Goal: Information Seeking & Learning: Learn about a topic

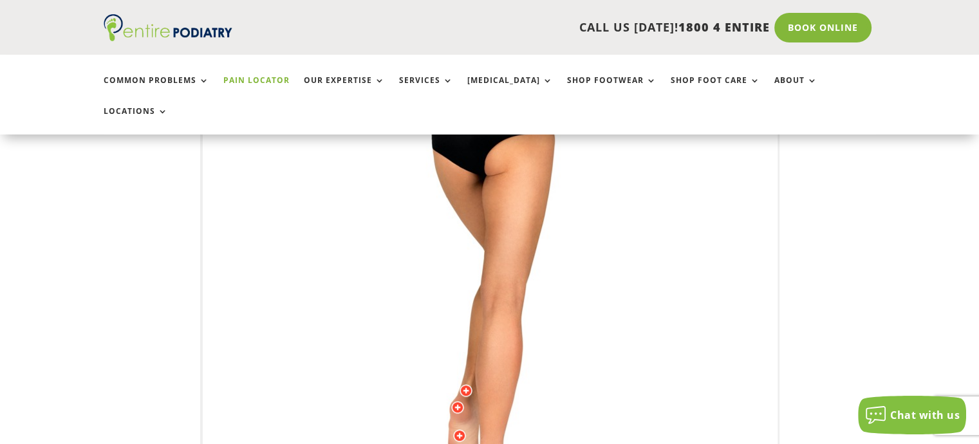
scroll to position [237, 0]
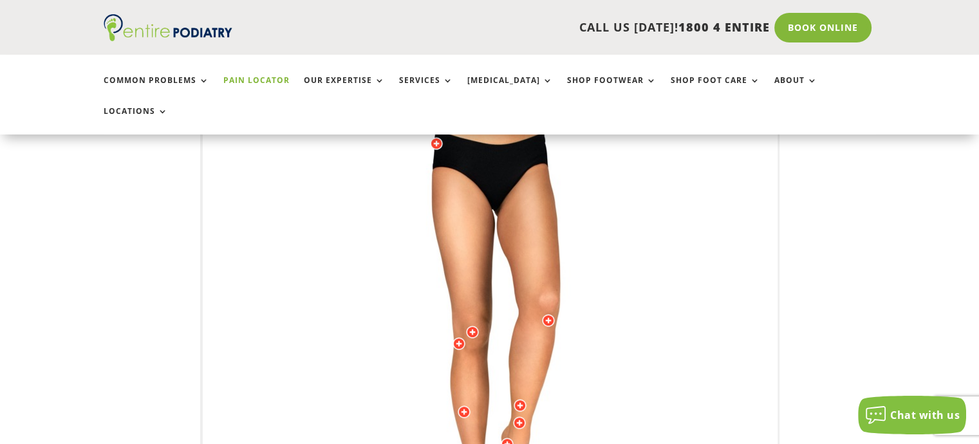
click at [453, 319] on img at bounding box center [490, 339] width 355 height 515
click at [456, 328] on img at bounding box center [490, 339] width 355 height 515
drag, startPoint x: 455, startPoint y: 312, endPoint x: 456, endPoint y: 328, distance: 16.1
click at [456, 328] on div "Licensed to [PERSON_NAME] Arts & Media Powered by WebRotate 360 ©" at bounding box center [491, 340] width 576 height 638
click at [458, 328] on img at bounding box center [490, 339] width 355 height 515
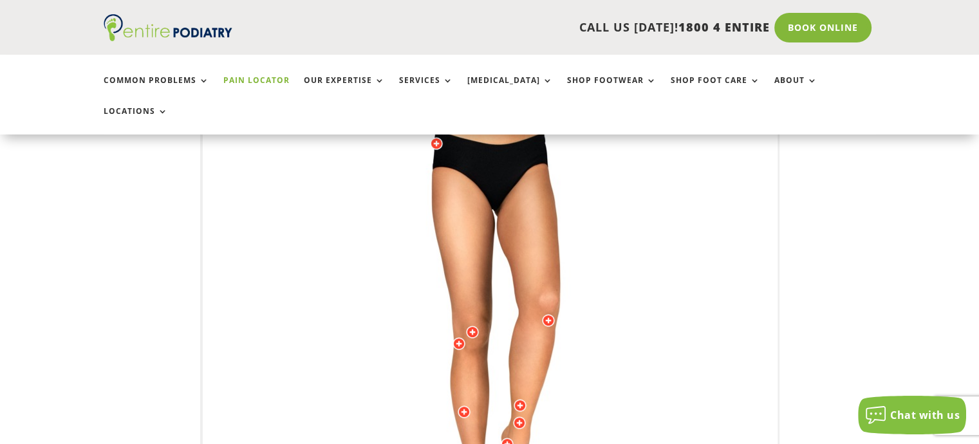
click at [456, 330] on img at bounding box center [490, 339] width 355 height 515
click at [454, 337] on div at bounding box center [459, 343] width 13 height 13
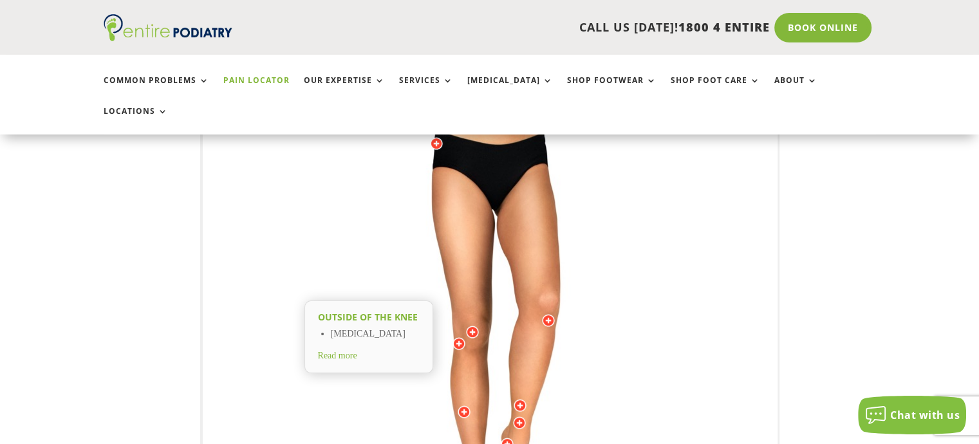
click at [462, 406] on div at bounding box center [464, 412] width 13 height 13
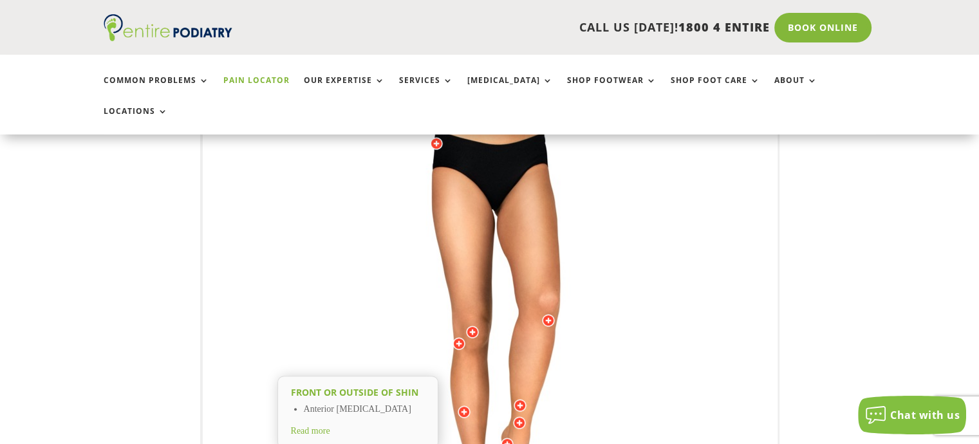
click at [323, 391] on div "Front or outside of Shin Anterior [MEDICAL_DATA] Read more" at bounding box center [357, 412] width 161 height 73
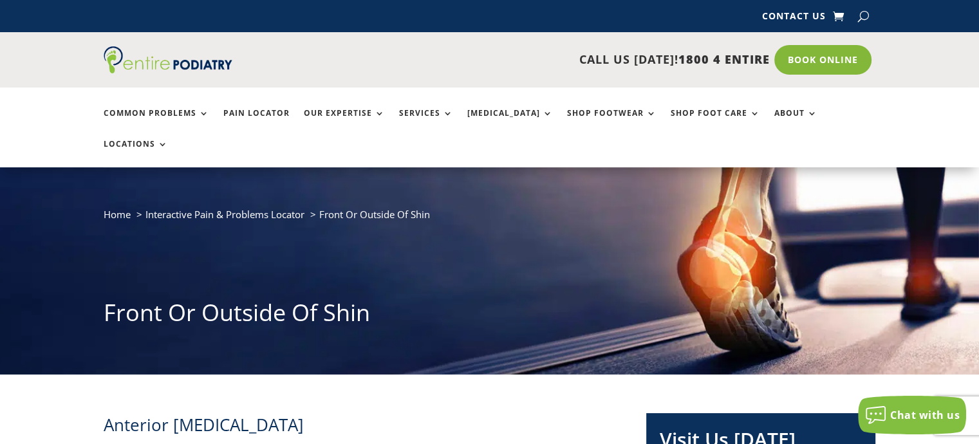
click at [318, 444] on span "Pain felt along the front of the shin or the outside of the shin may be anterio…" at bounding box center [314, 450] width 421 height 13
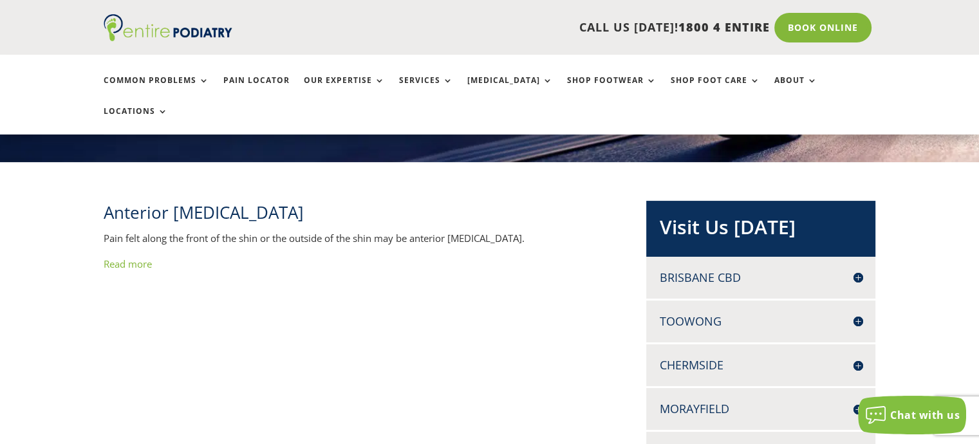
scroll to position [368, 0]
